Goal: Information Seeking & Learning: Compare options

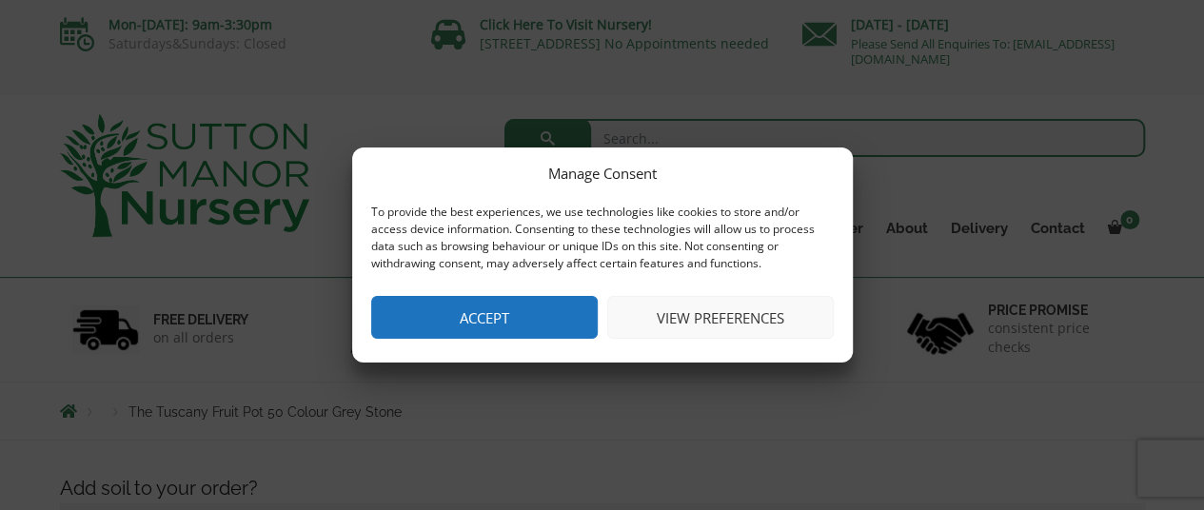
click at [541, 311] on button "Accept" at bounding box center [484, 317] width 227 height 43
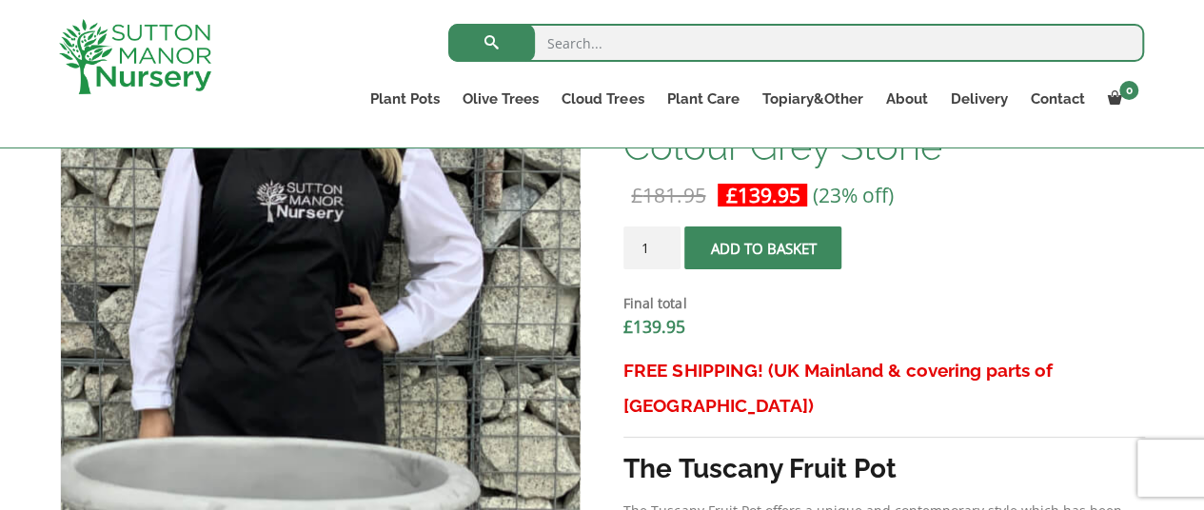
scroll to position [657, 0]
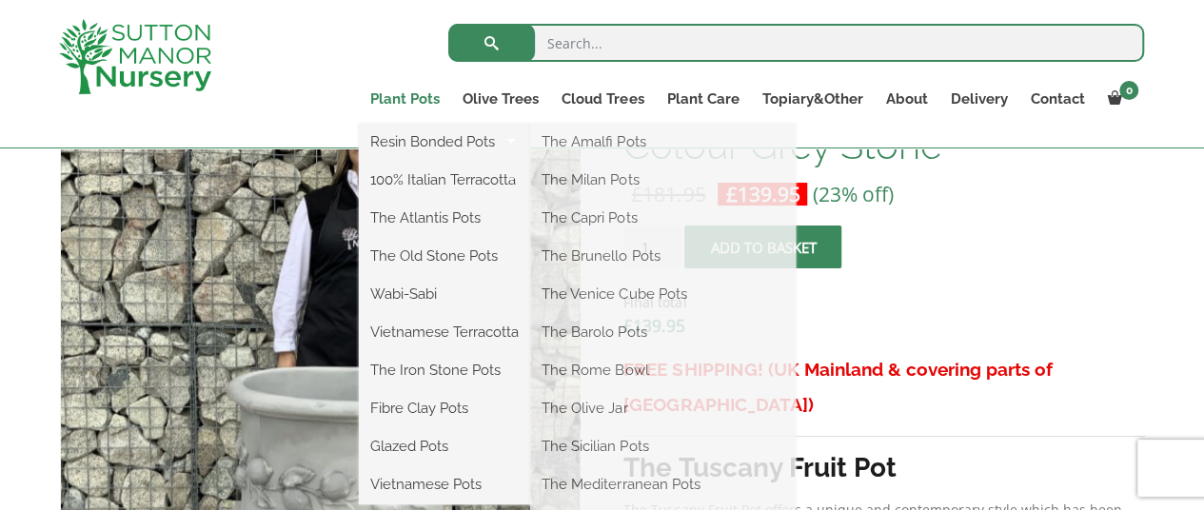
click at [398, 94] on link "Plant Pots" at bounding box center [405, 99] width 92 height 27
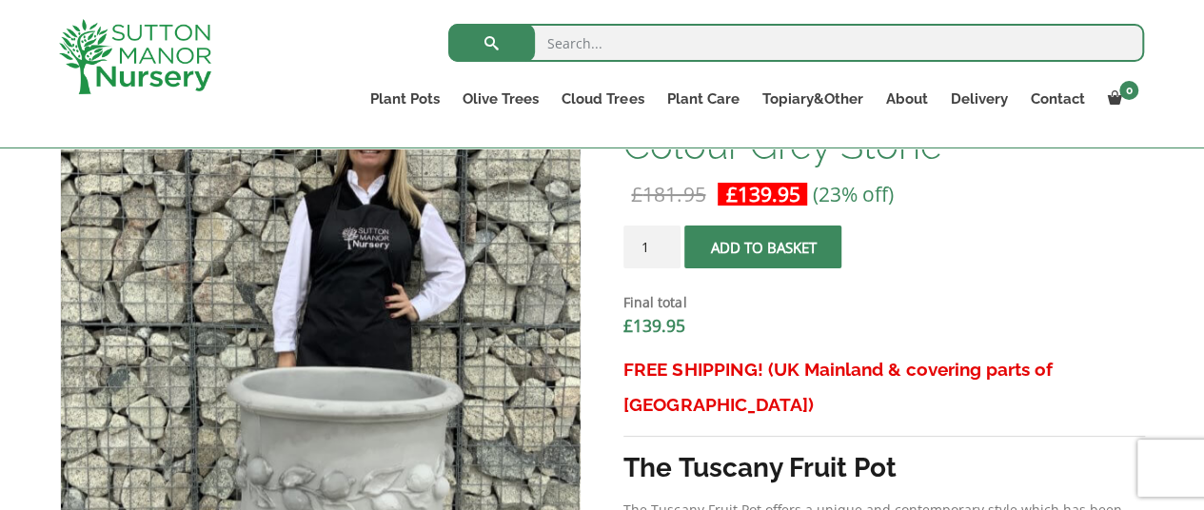
click at [155, 79] on img at bounding box center [135, 56] width 152 height 75
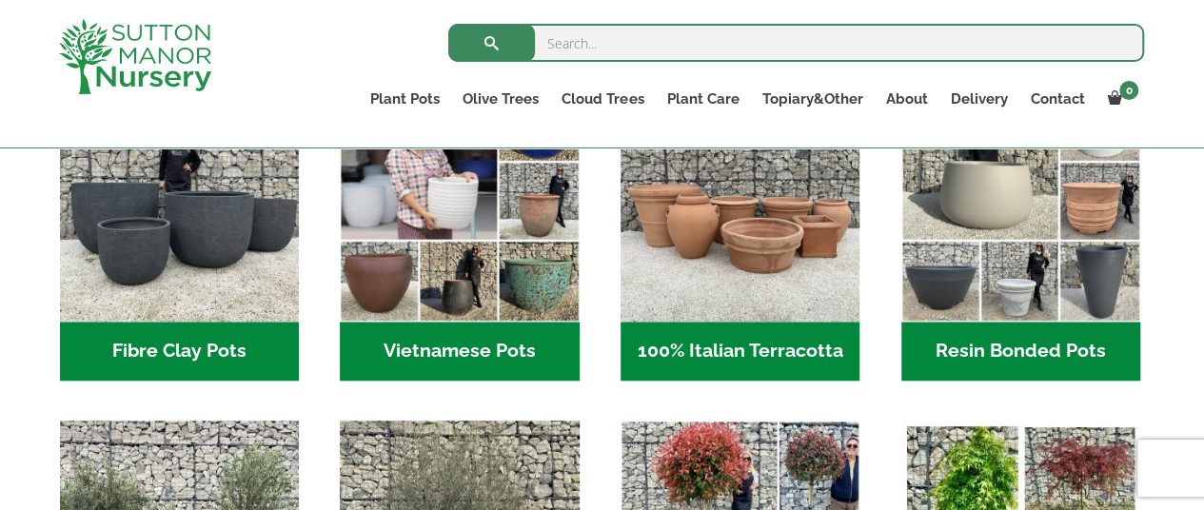
scroll to position [703, 0]
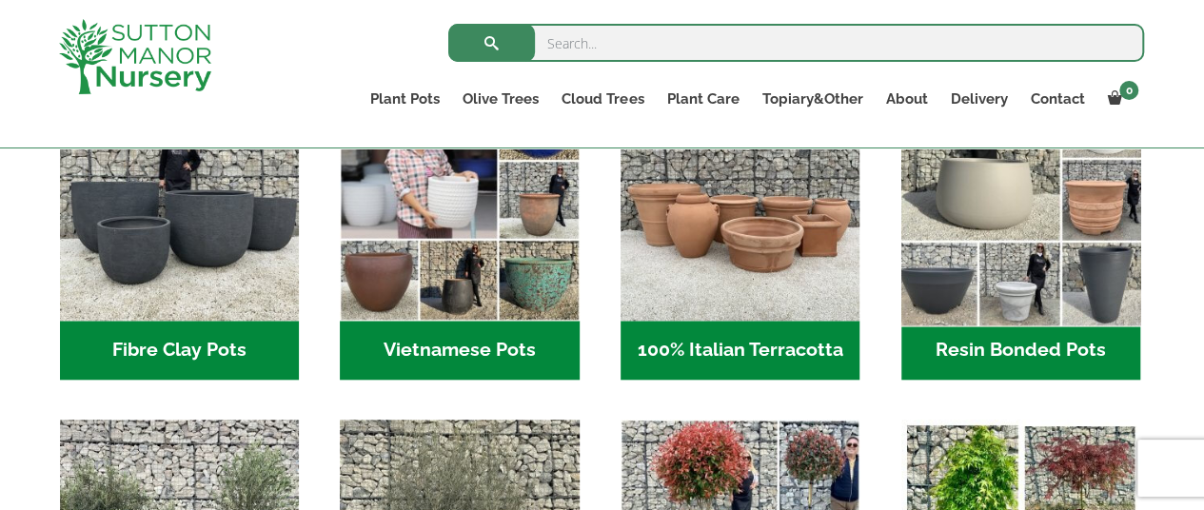
click at [1050, 247] on img "Visit product category Resin Bonded Pots" at bounding box center [1020, 201] width 251 height 251
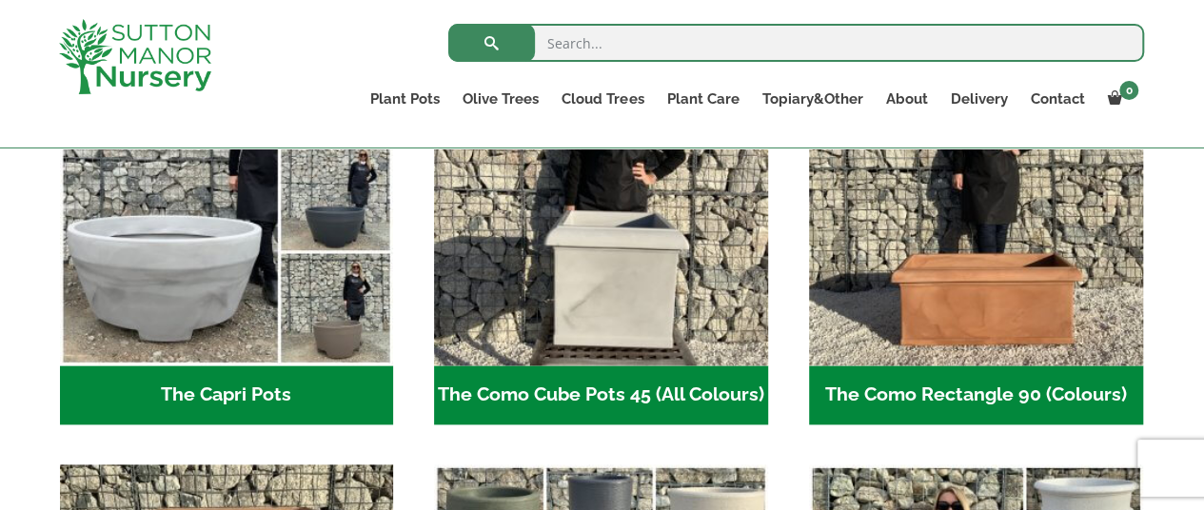
scroll to position [1071, 0]
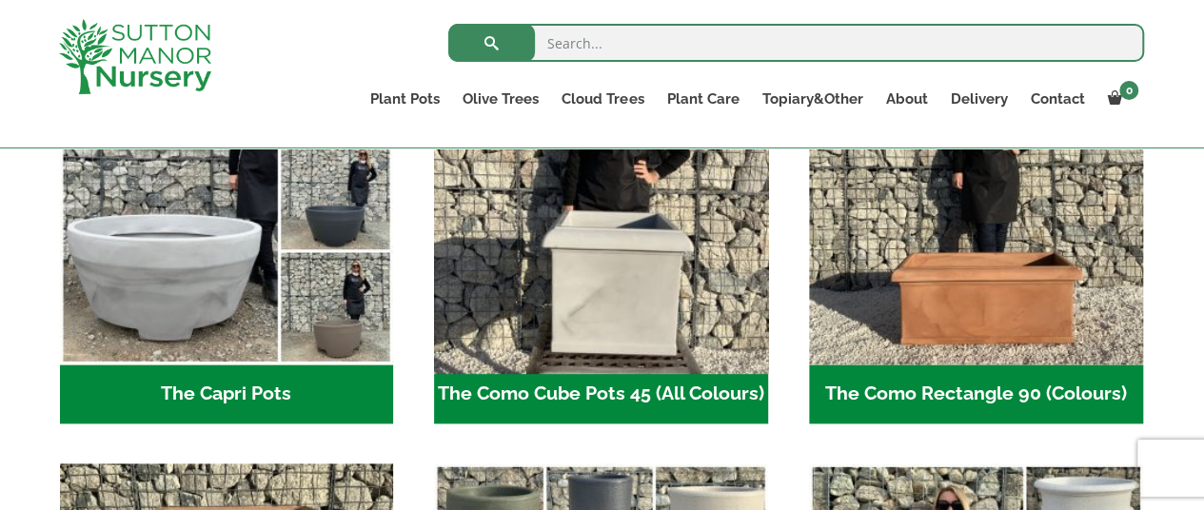
click at [675, 281] on img "Visit product category The Como Cube Pots 45 (All Colours)" at bounding box center [601, 198] width 350 height 350
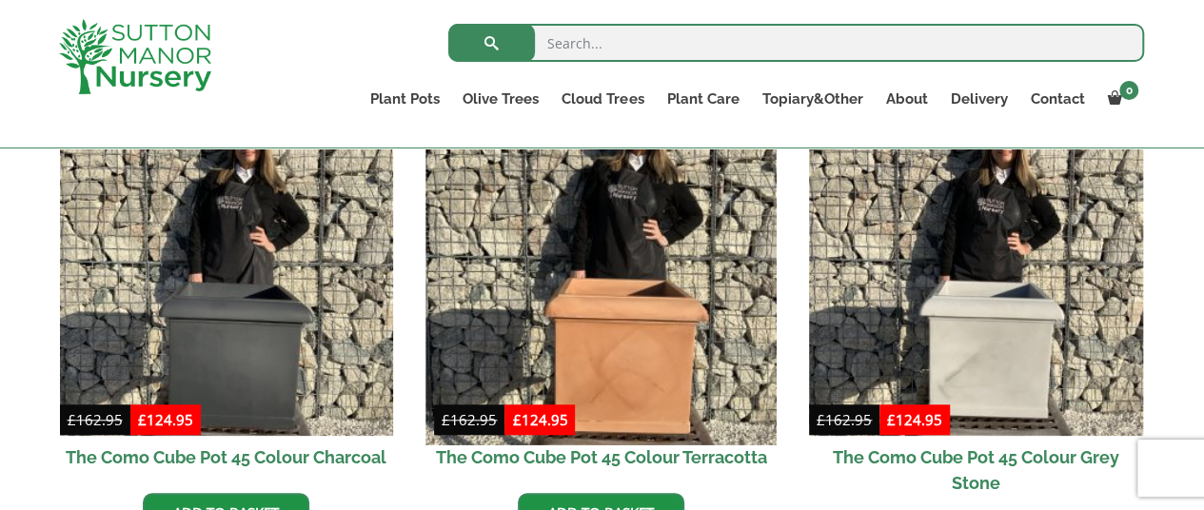
scroll to position [612, 0]
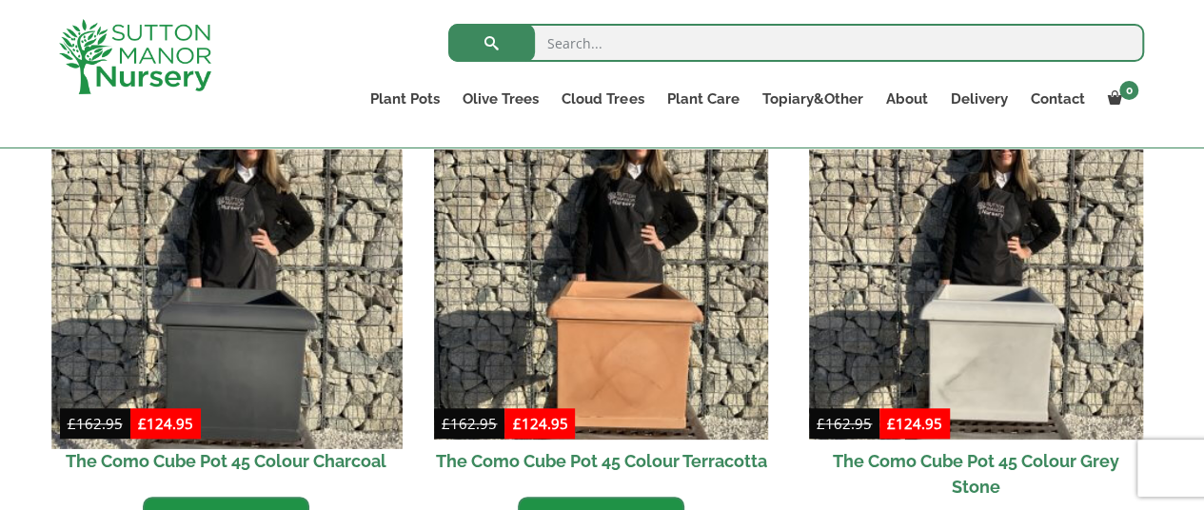
click at [282, 395] on img at bounding box center [226, 273] width 350 height 350
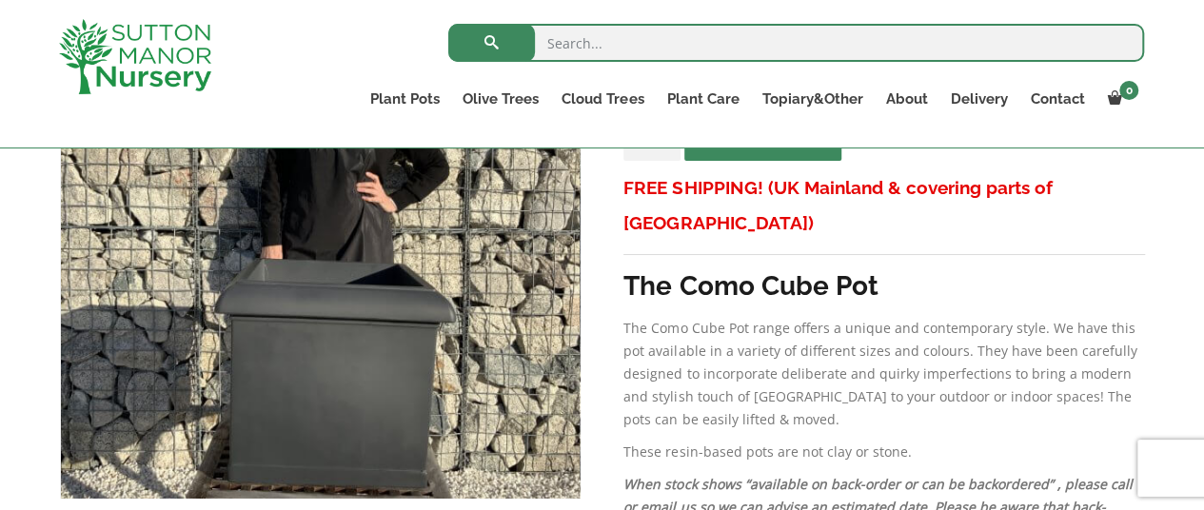
scroll to position [464, 0]
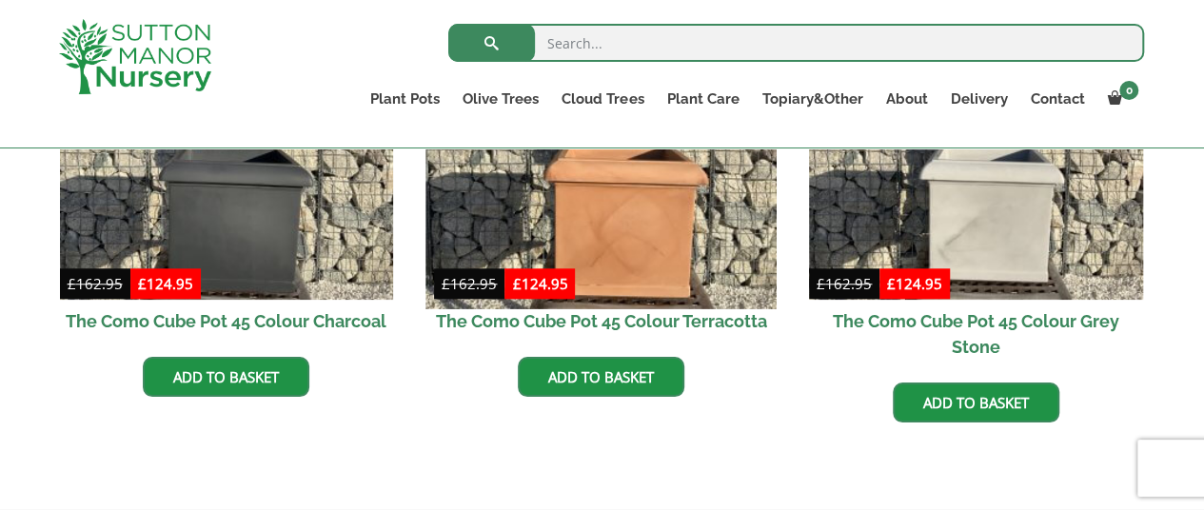
scroll to position [753, 0]
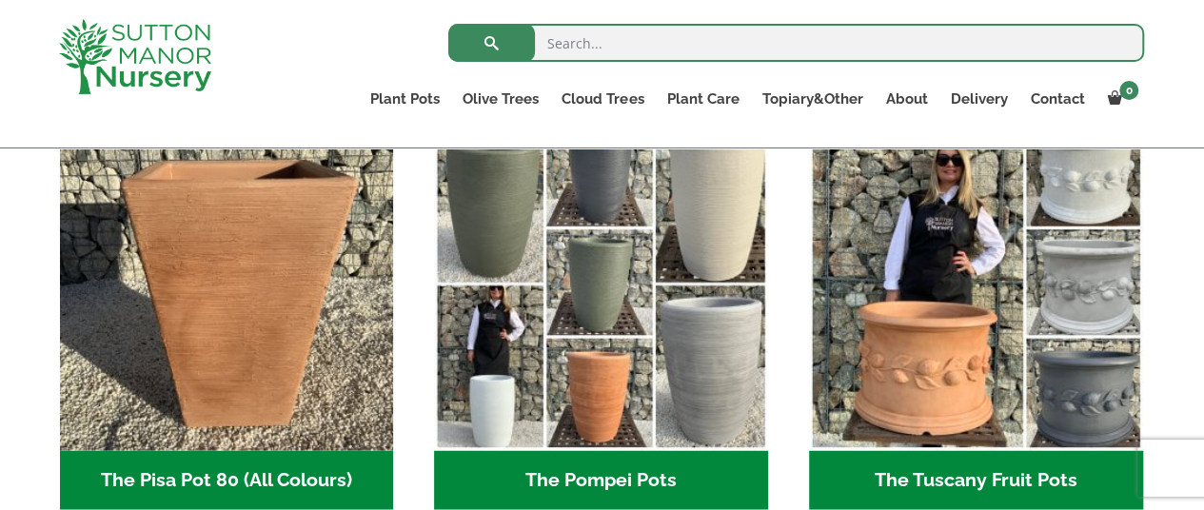
scroll to position [1418, 0]
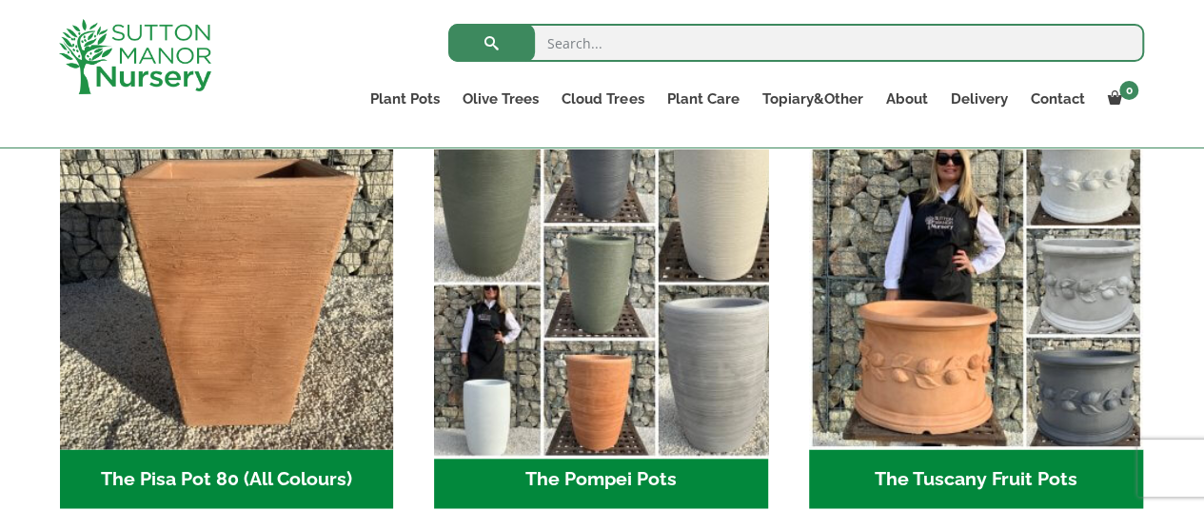
click at [514, 385] on img "Visit product category The Pompei Pots" at bounding box center [601, 283] width 350 height 350
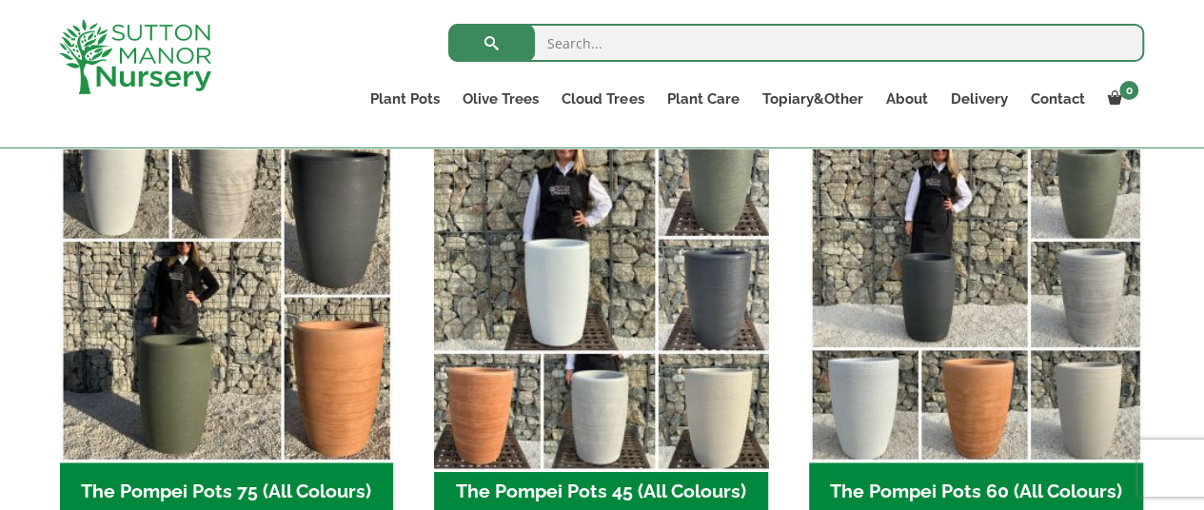
scroll to position [516, 0]
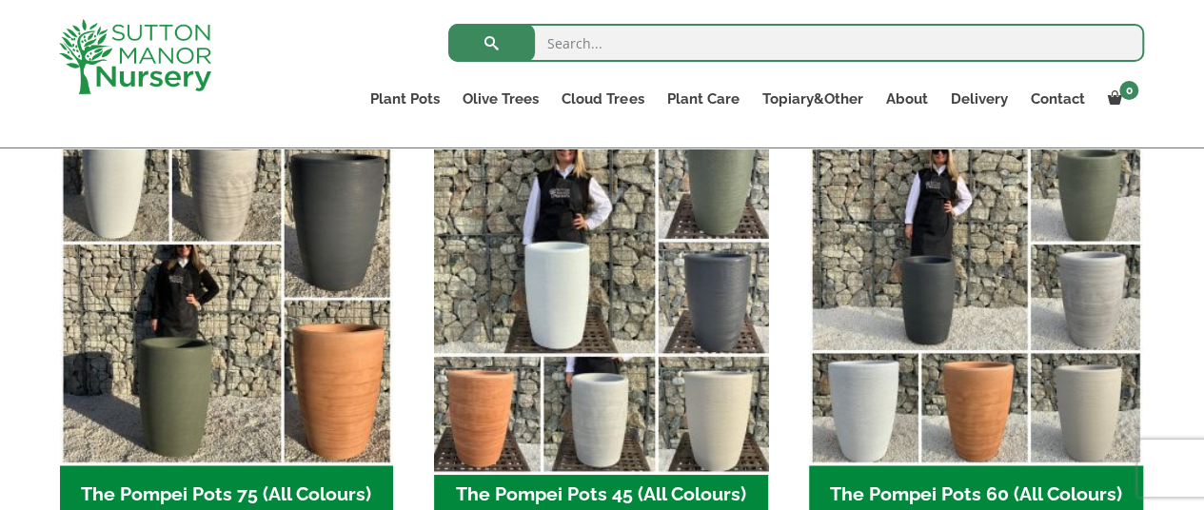
click at [695, 258] on img "Visit product category The Pompei Pots 45 (All Colours)" at bounding box center [601, 299] width 350 height 350
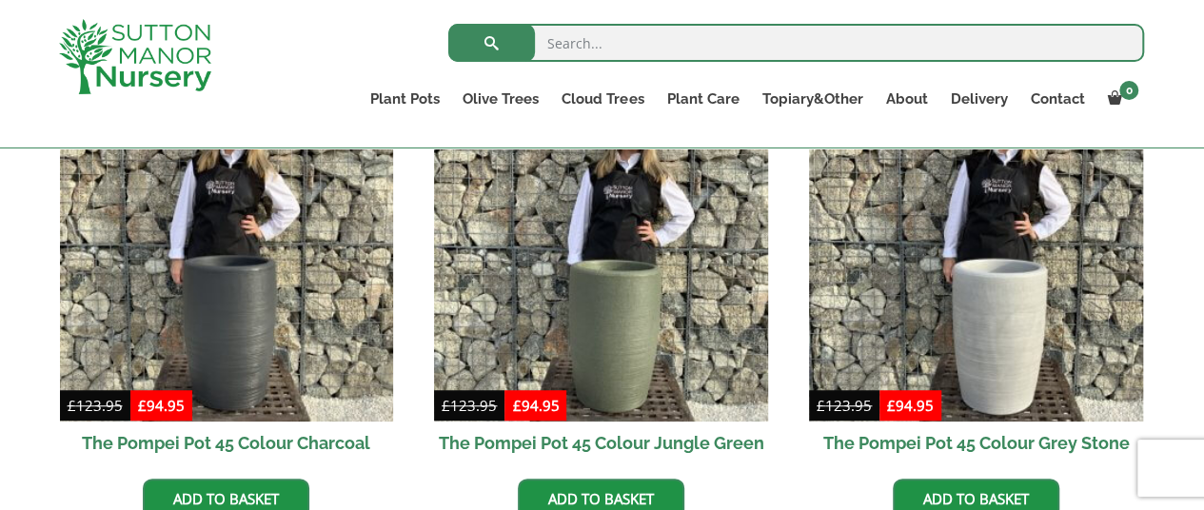
scroll to position [547, 0]
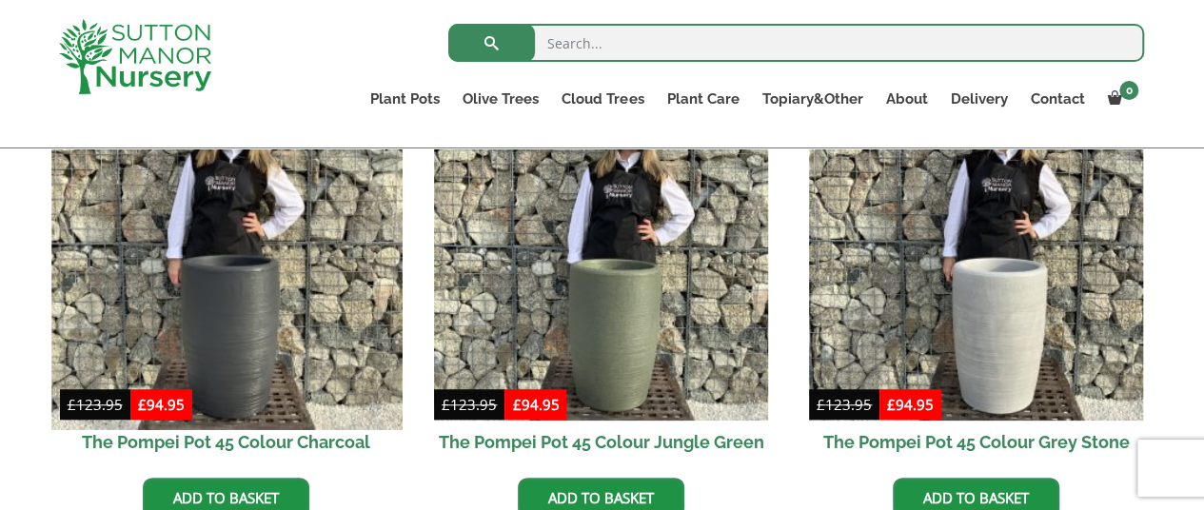
click at [310, 324] on img at bounding box center [226, 254] width 350 height 350
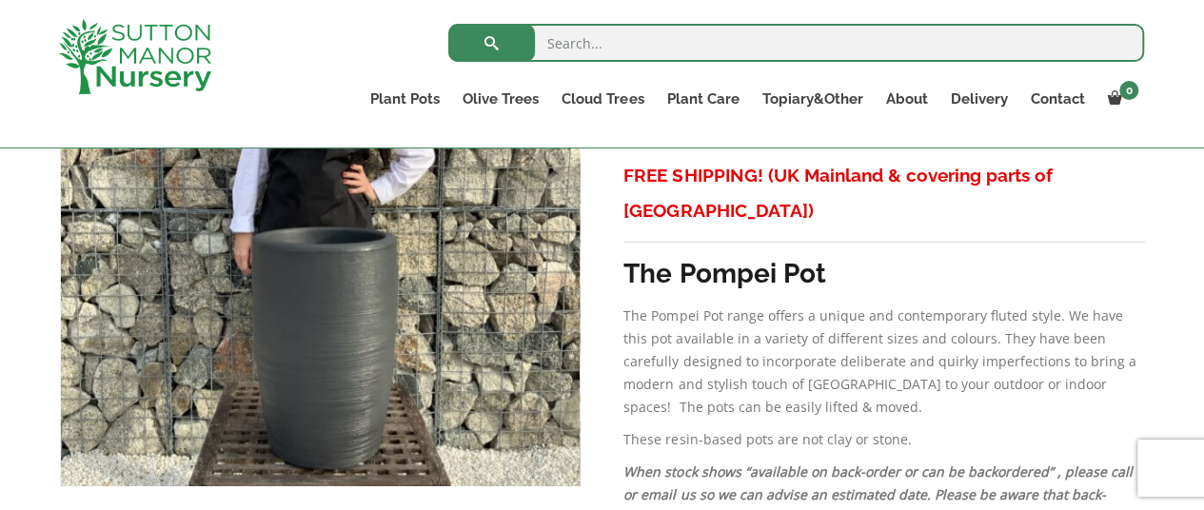
scroll to position [476, 0]
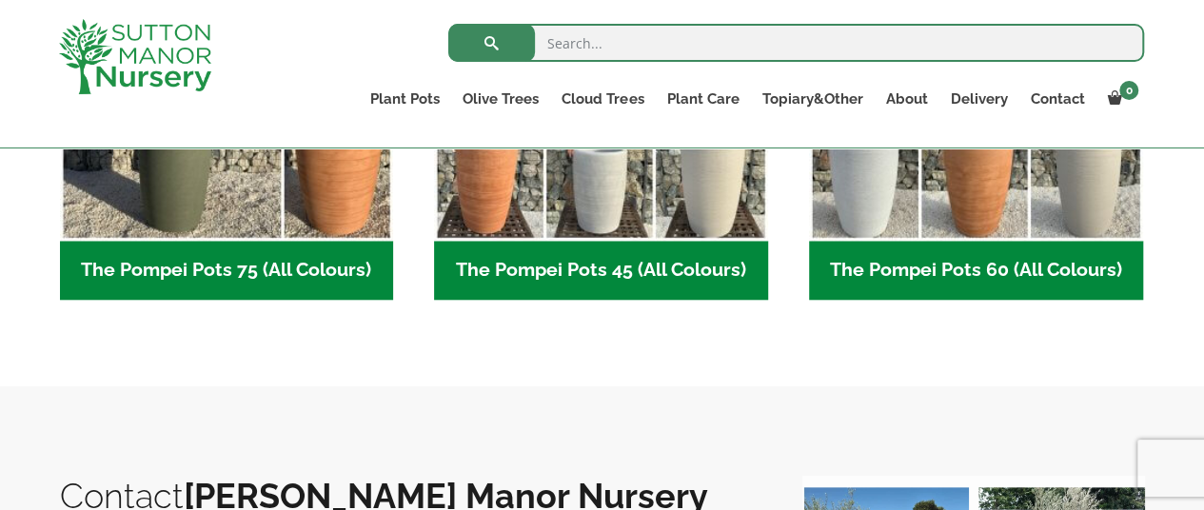
scroll to position [740, 0]
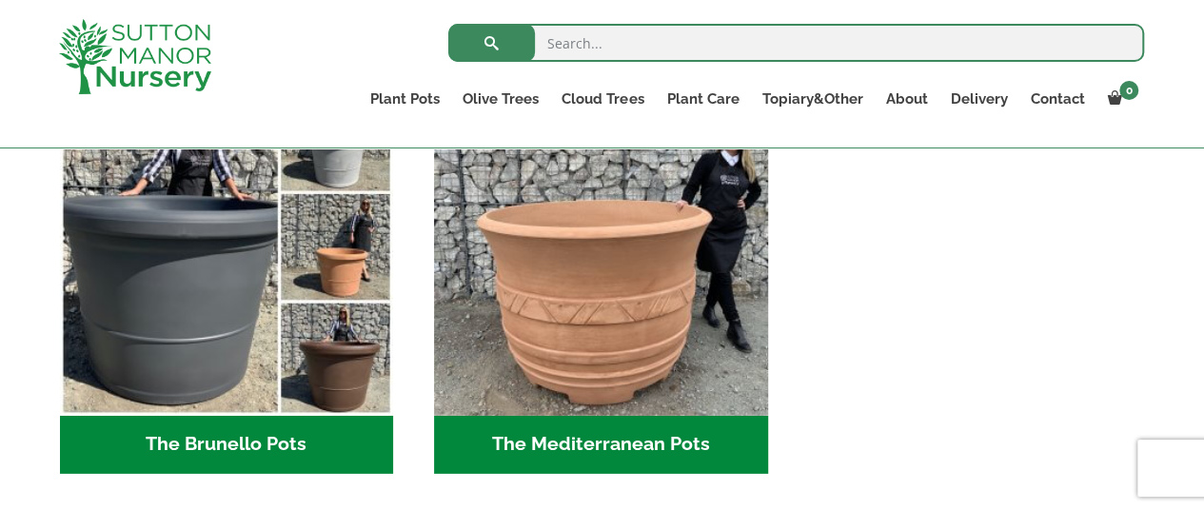
scroll to position [2751, 0]
